Goal: Book appointment/travel/reservation

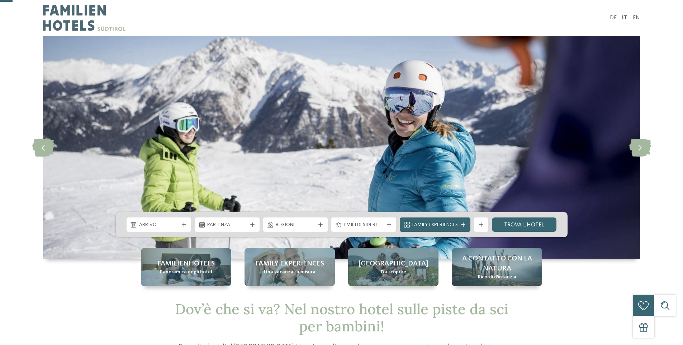
scroll to position [36, 0]
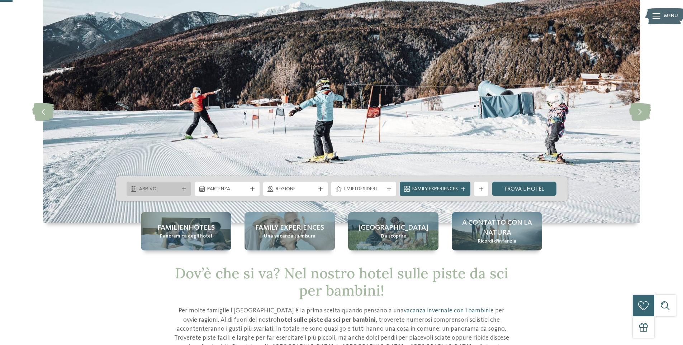
click at [183, 190] on icon at bounding box center [184, 189] width 4 height 4
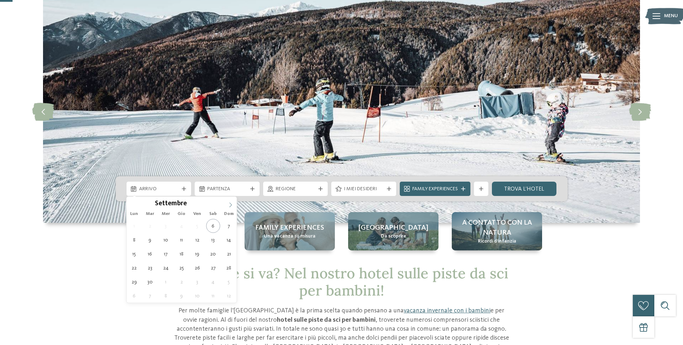
click at [230, 206] on icon at bounding box center [230, 204] width 5 height 5
type input "****"
click at [230, 206] on icon at bounding box center [230, 204] width 5 height 5
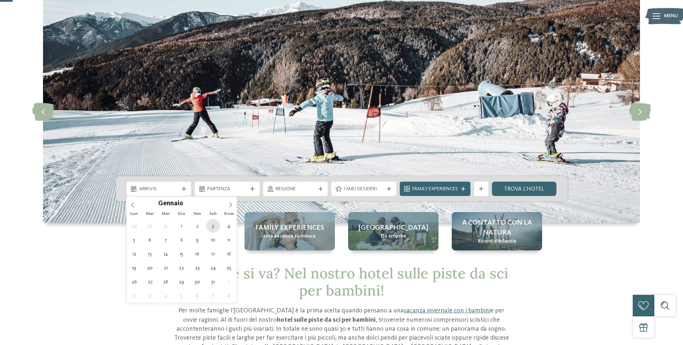
type div "[DATE]"
type input "****"
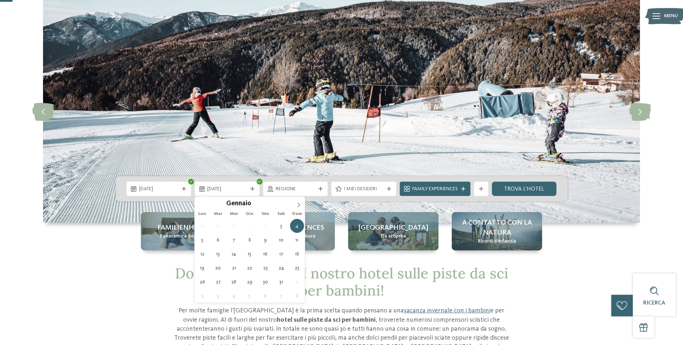
type div "[DATE]"
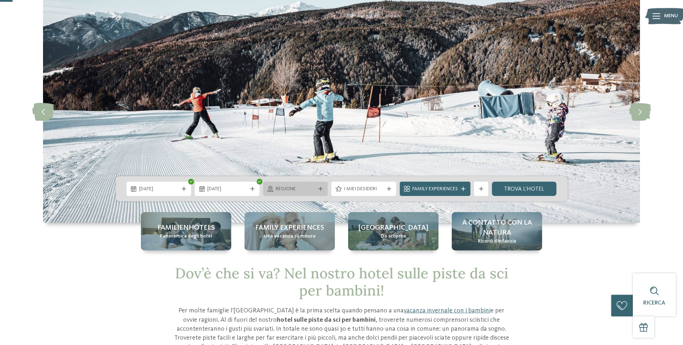
click at [326, 192] on div "Regione" at bounding box center [295, 189] width 65 height 14
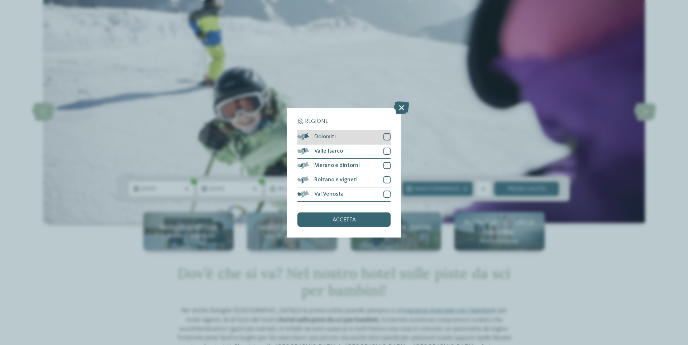
click at [384, 136] on div at bounding box center [386, 136] width 7 height 7
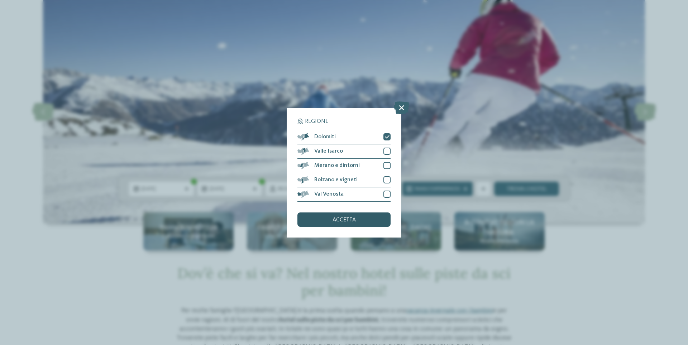
click at [357, 222] on div "accetta" at bounding box center [343, 219] width 93 height 14
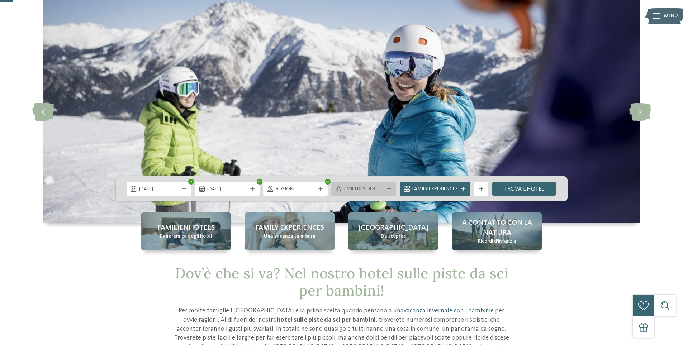
click at [392, 192] on div "I miei desideri" at bounding box center [363, 189] width 65 height 14
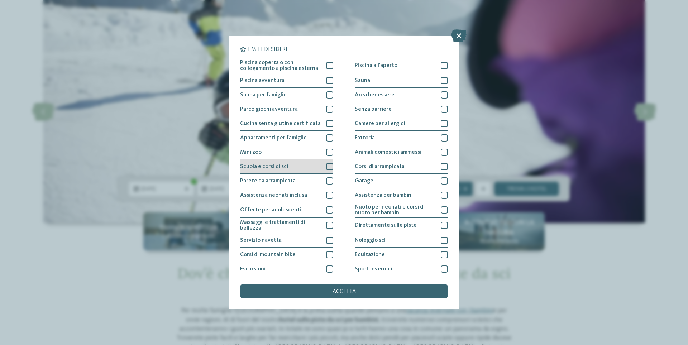
click at [326, 169] on div at bounding box center [329, 166] width 7 height 7
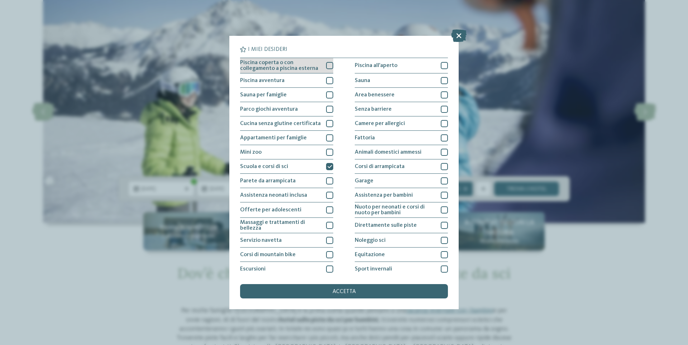
click at [326, 63] on div at bounding box center [329, 65] width 7 height 7
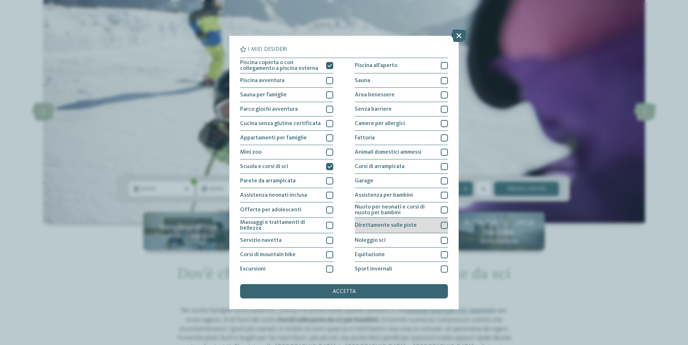
click at [441, 228] on div at bounding box center [444, 225] width 7 height 7
click at [441, 197] on div at bounding box center [444, 195] width 7 height 7
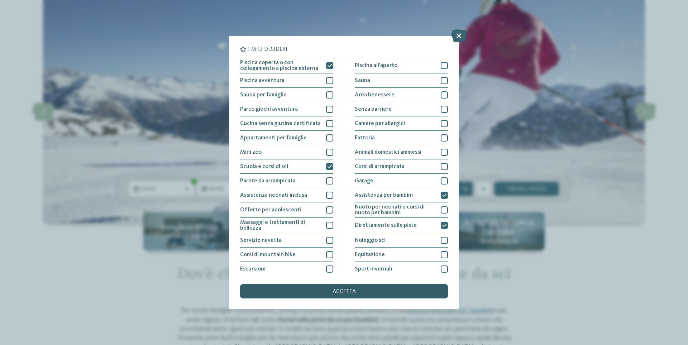
click at [407, 296] on div "accetta" at bounding box center [344, 291] width 208 height 14
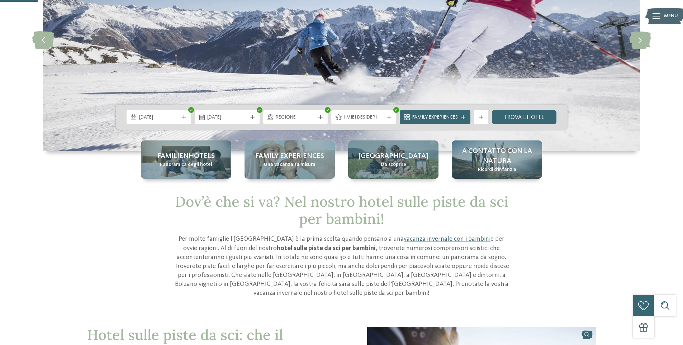
scroll to position [143, 0]
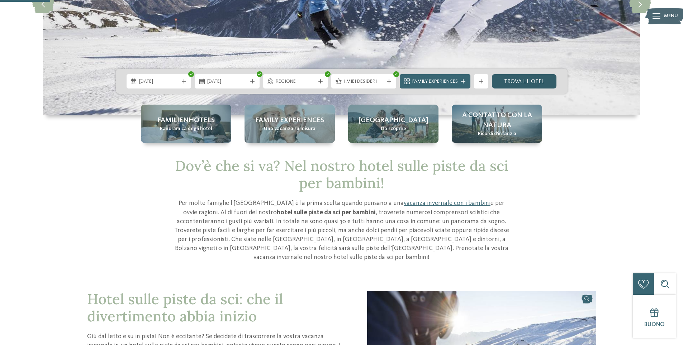
click at [495, 80] on link "trova l’hotel" at bounding box center [524, 81] width 65 height 14
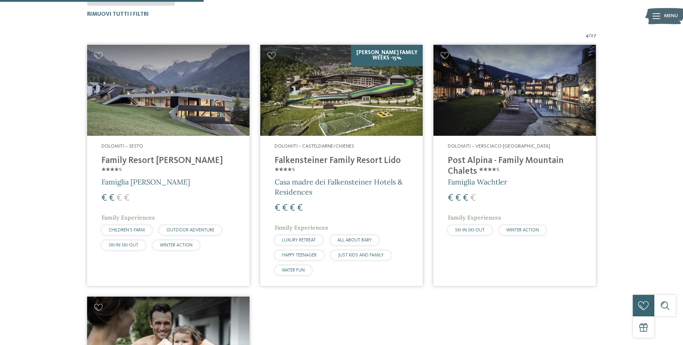
click at [159, 164] on h4 "Family Resort [PERSON_NAME] ****ˢ" at bounding box center [168, 165] width 134 height 21
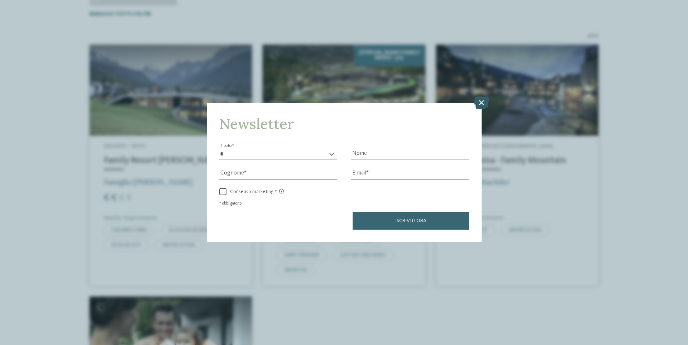
click at [475, 102] on icon at bounding box center [481, 102] width 15 height 13
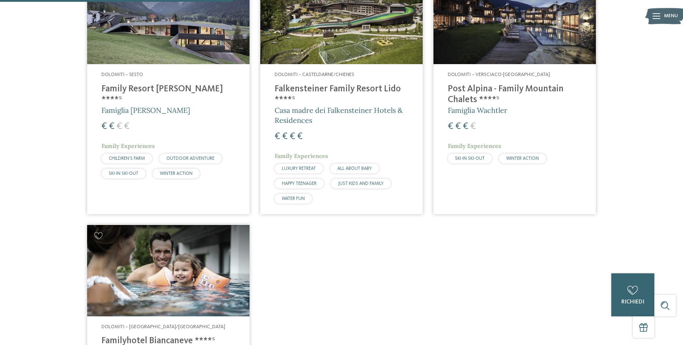
scroll to position [181, 0]
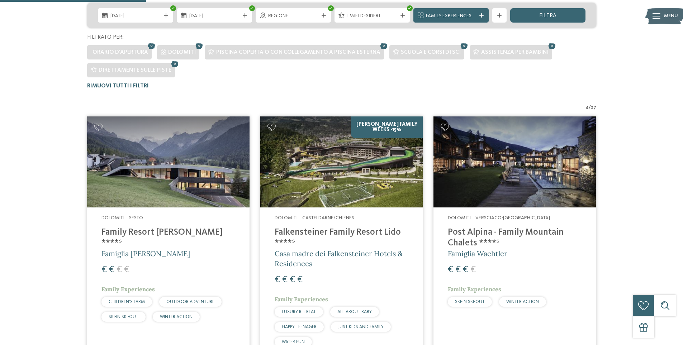
click at [388, 184] on img at bounding box center [341, 161] width 162 height 91
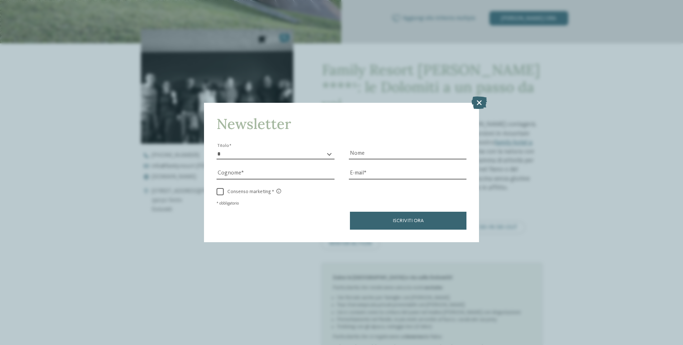
scroll to position [215, 0]
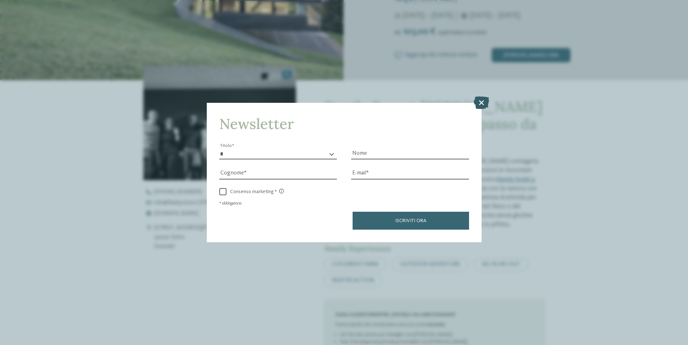
click at [475, 101] on icon at bounding box center [481, 102] width 15 height 13
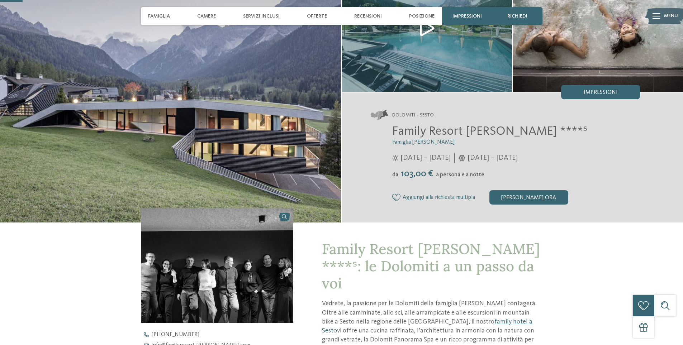
scroll to position [0, 0]
